Goal: Task Accomplishment & Management: Manage account settings

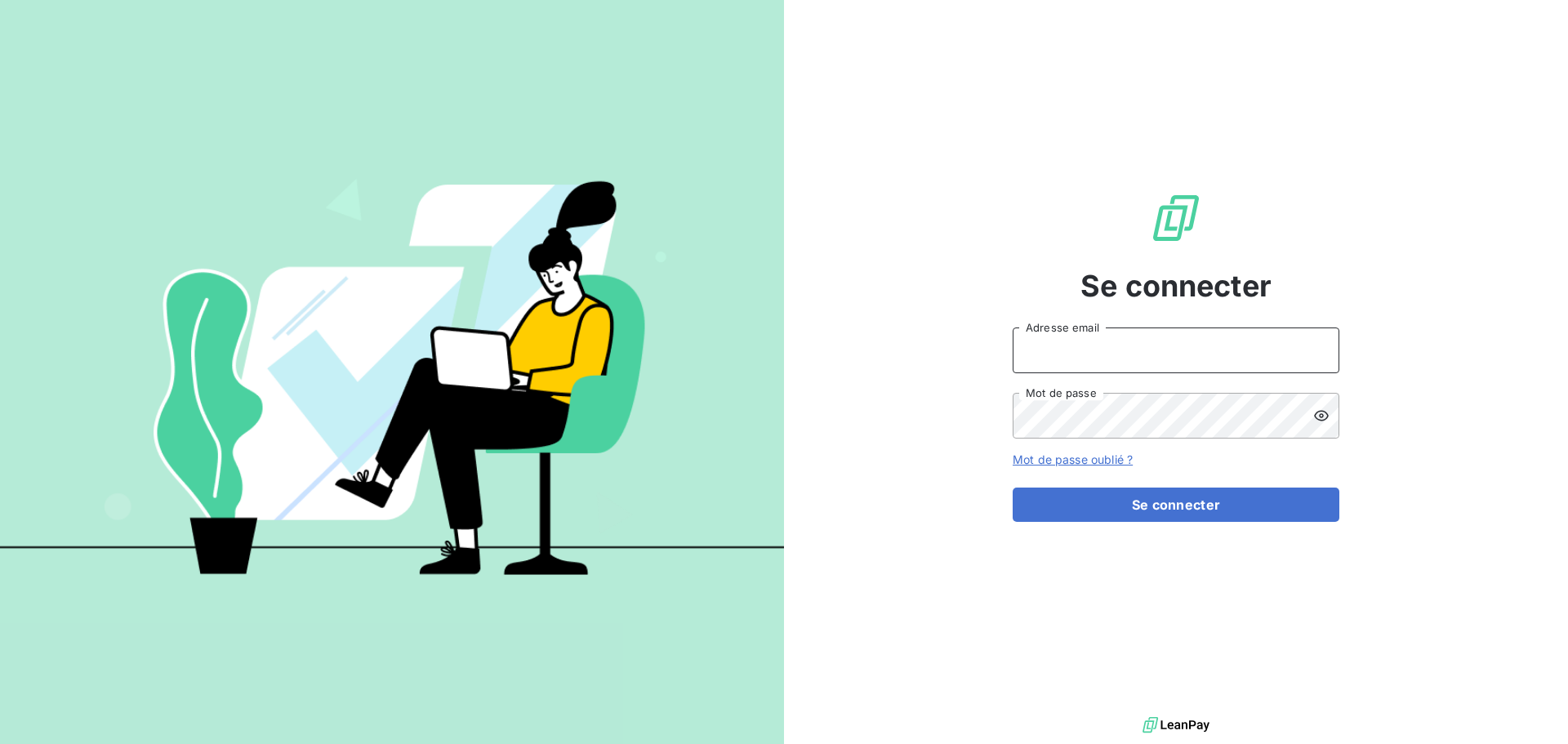
click at [1065, 342] on input "Adresse email" at bounding box center [1176, 350] width 327 height 45
type input "[EMAIL_ADDRESS][DOMAIN_NAME]"
click at [1013, 488] on button "Se connecter" at bounding box center [1176, 505] width 327 height 34
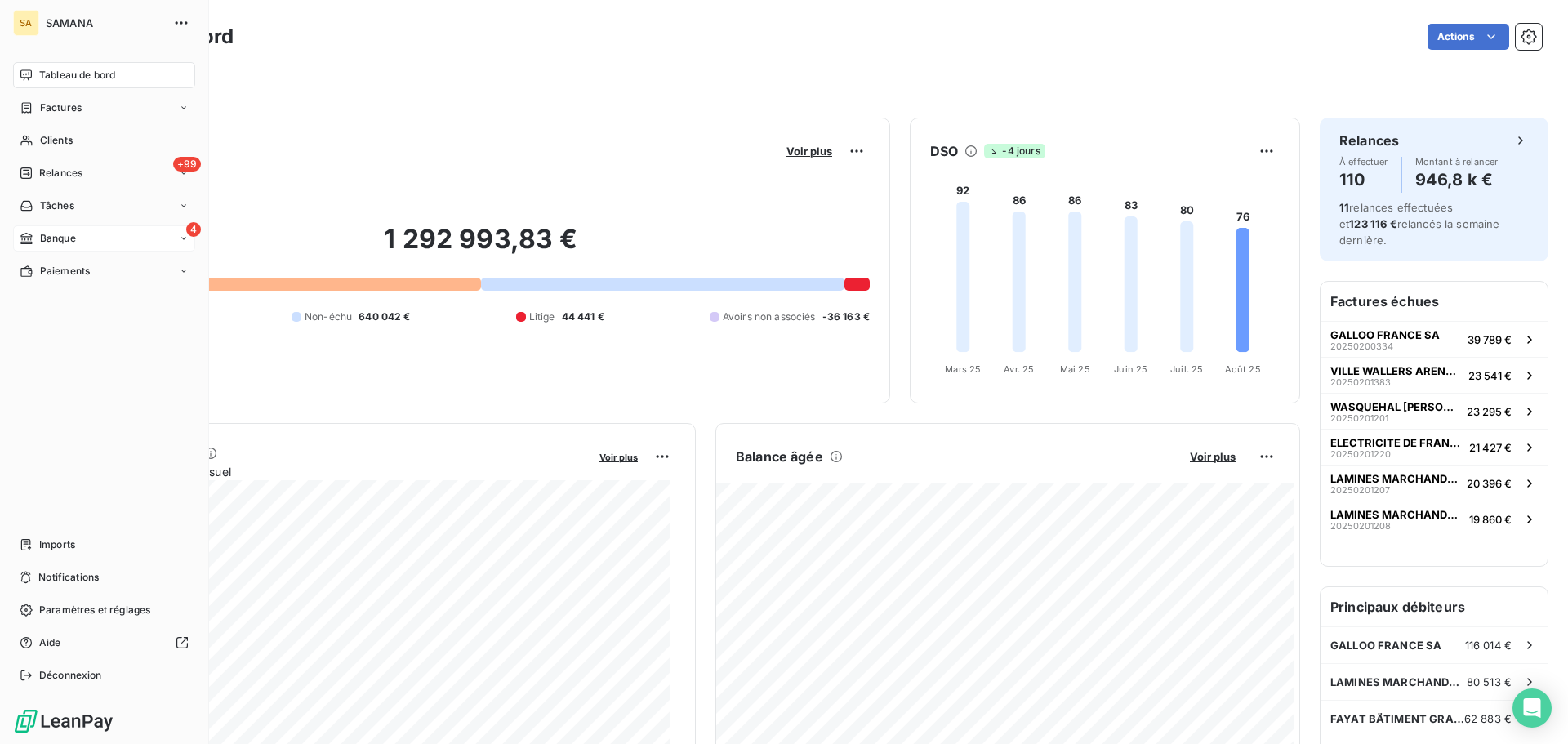
click at [37, 236] on div "Banque" at bounding box center [47, 238] width 57 height 15
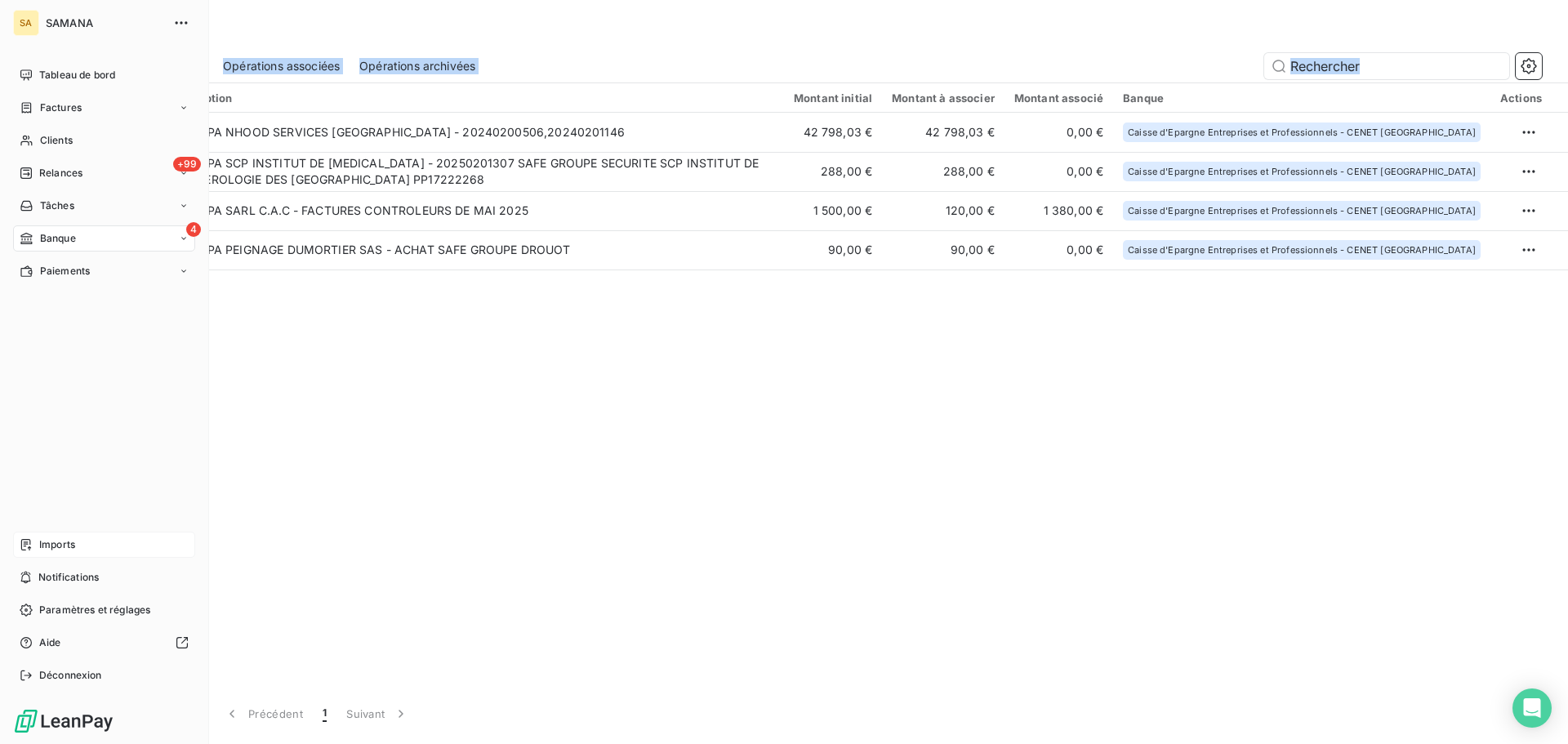
drag, startPoint x: 41, startPoint y: 533, endPoint x: 21, endPoint y: 553, distance: 28.3
click at [19, 586] on div "SA SAMANA Tableau de bord Factures Clients +99 Relances Tâches 4 Banque Paiemen…" at bounding box center [784, 372] width 1568 height 744
click at [91, 266] on div "Paiements" at bounding box center [104, 271] width 182 height 26
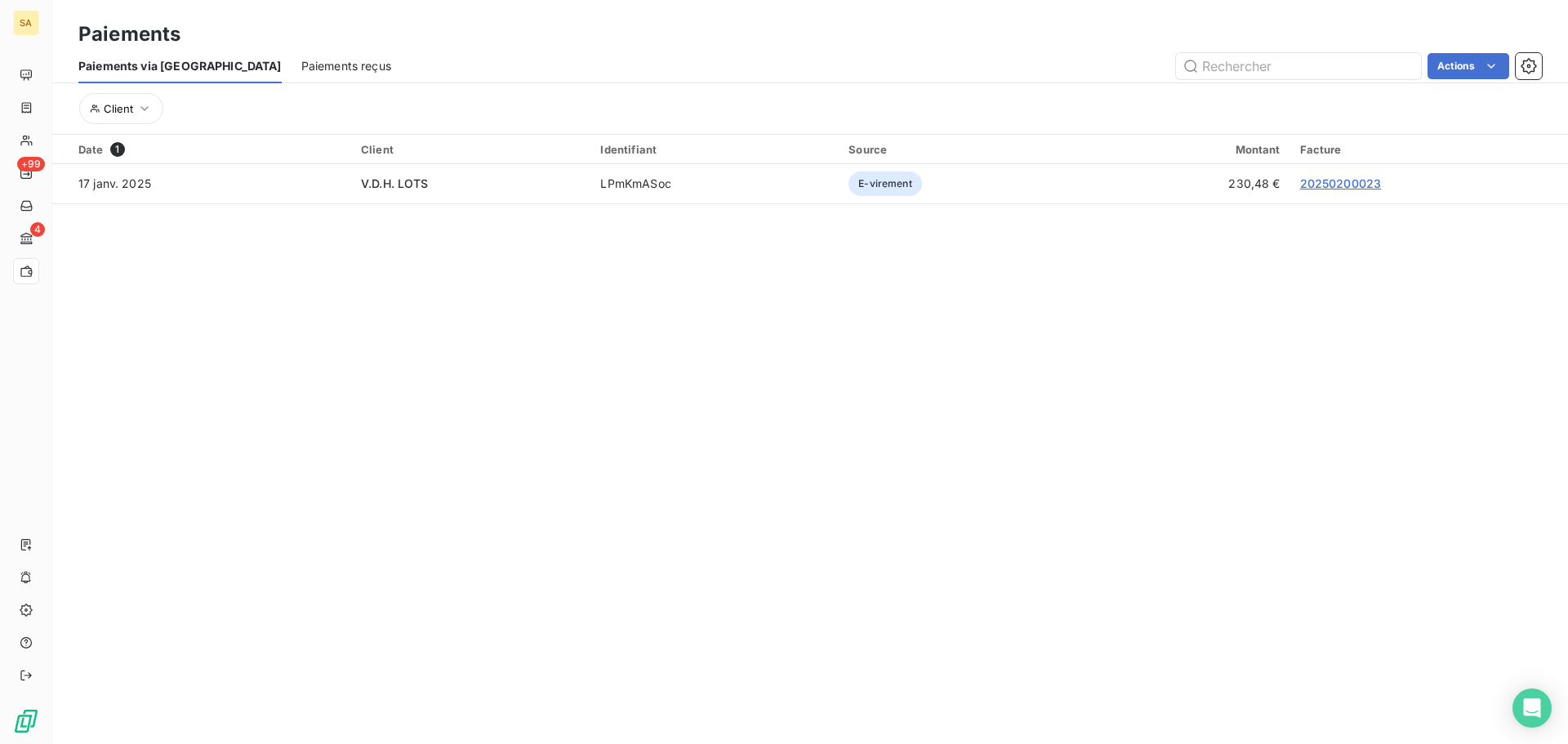
click at [302, 66] on span "Paiements reçus" at bounding box center [346, 67] width 90 height 17
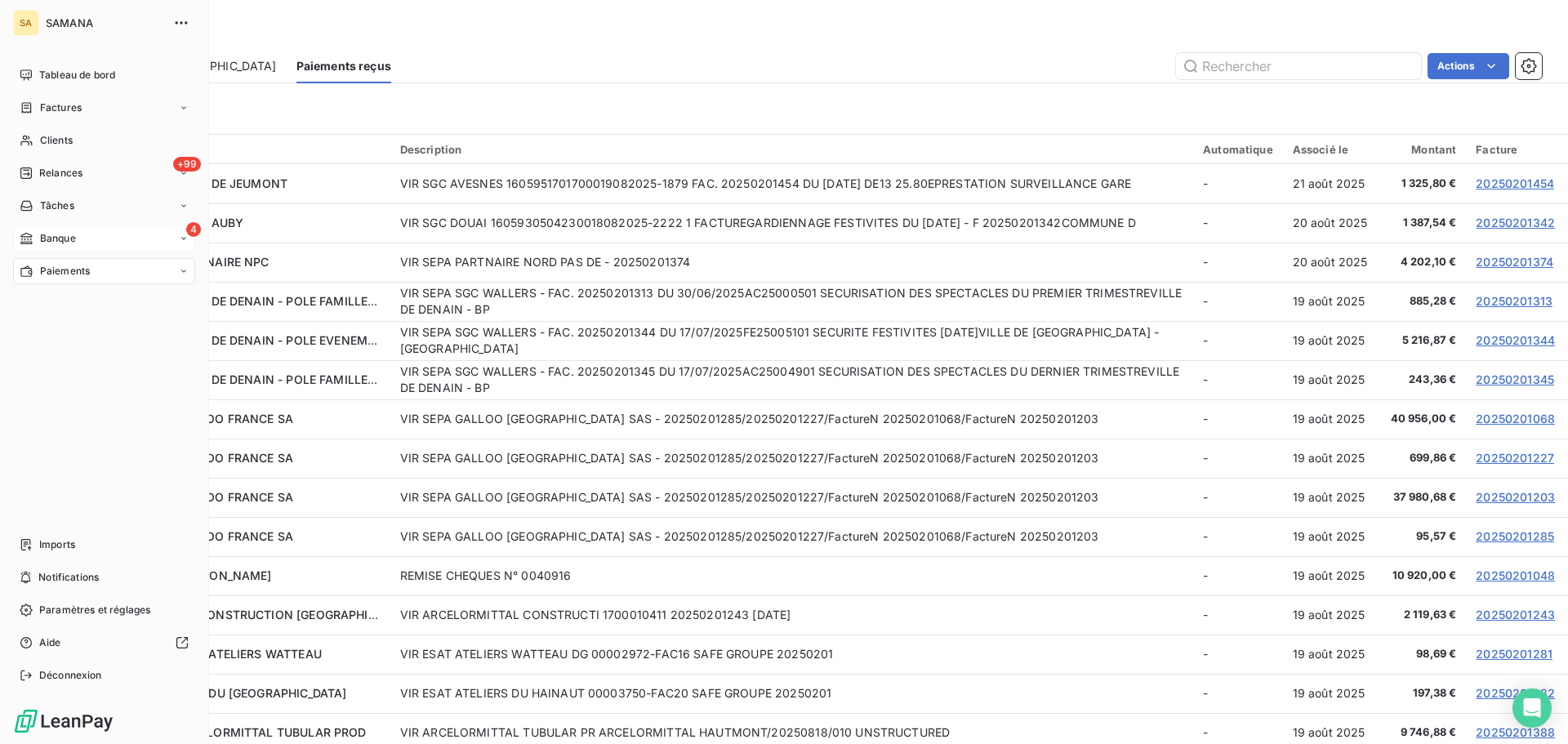
click at [31, 241] on icon at bounding box center [26, 238] width 14 height 13
